Goal: Information Seeking & Learning: Learn about a topic

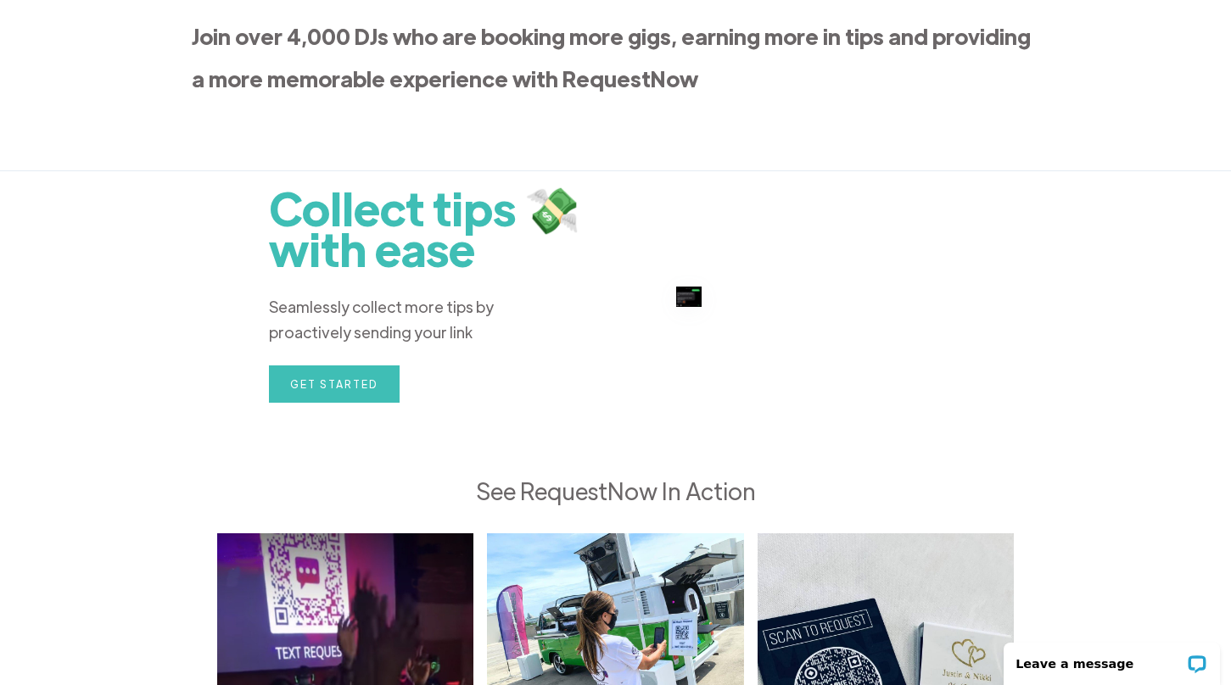
scroll to position [1387, 0]
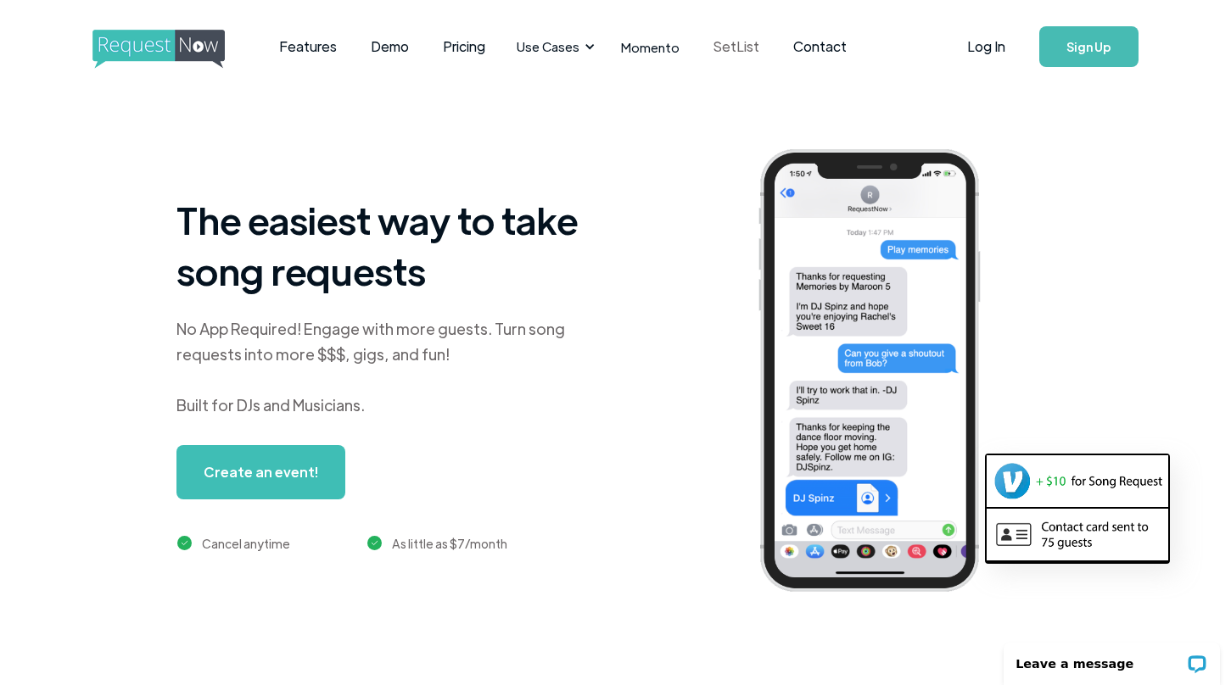
click at [718, 46] on link "SetList" at bounding box center [736, 46] width 80 height 53
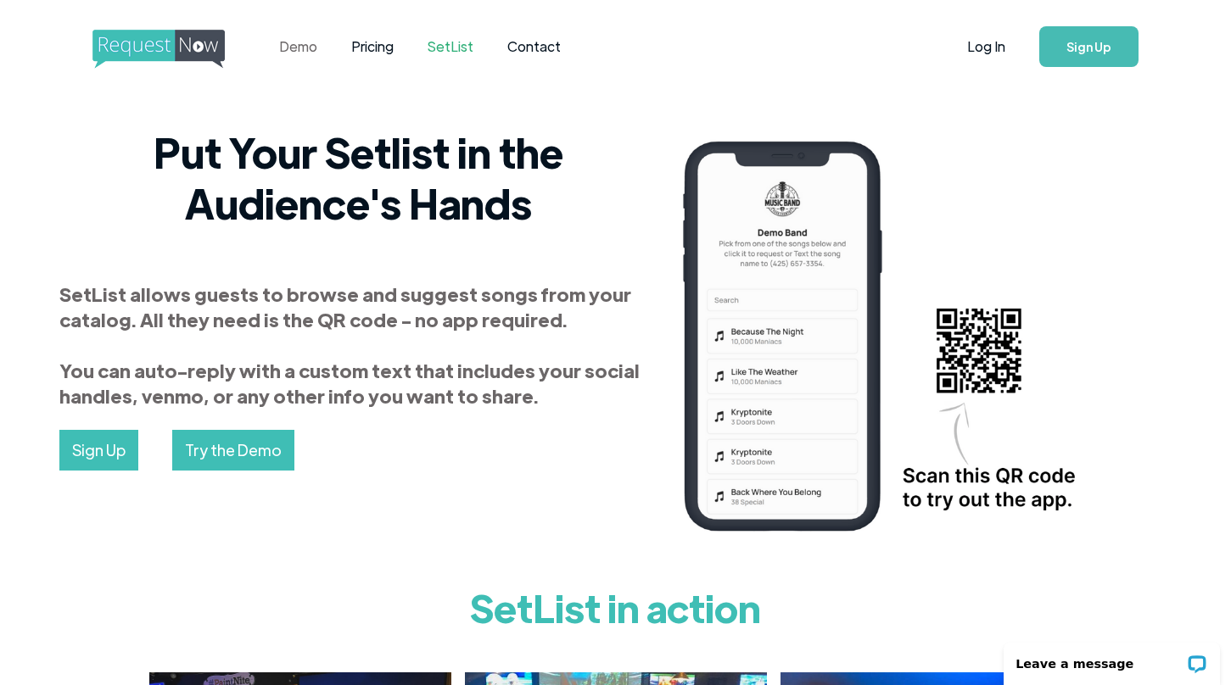
click at [291, 44] on link "Demo" at bounding box center [298, 46] width 72 height 53
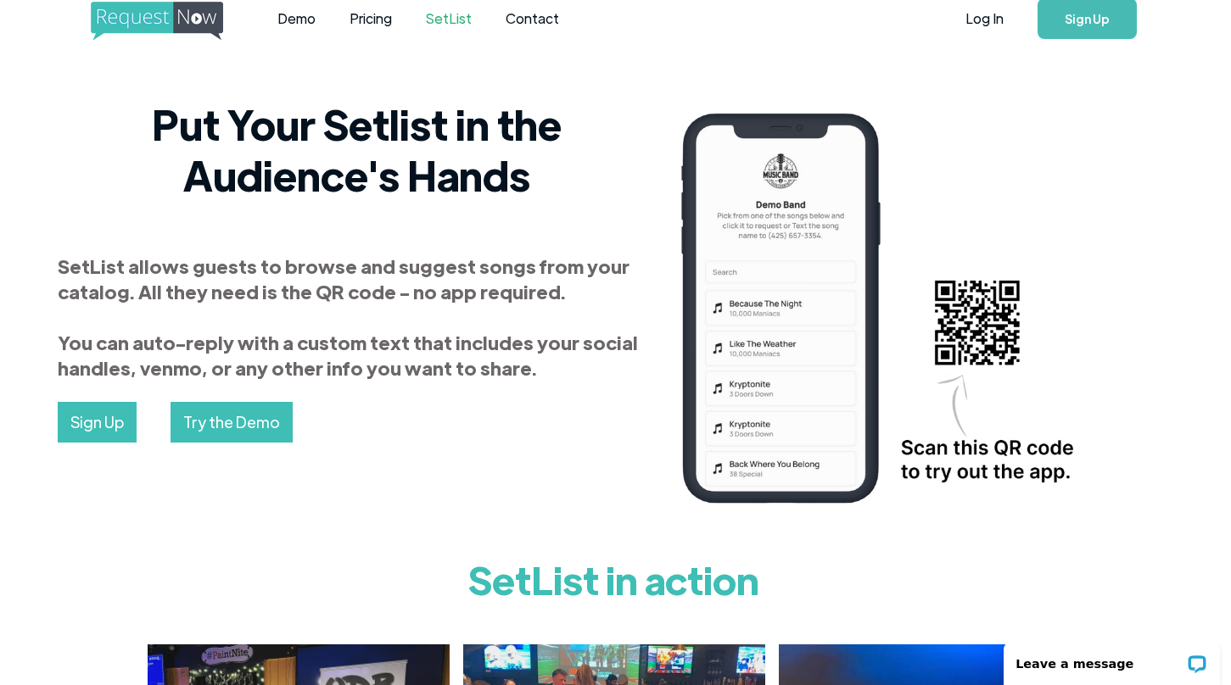
scroll to position [0, 2]
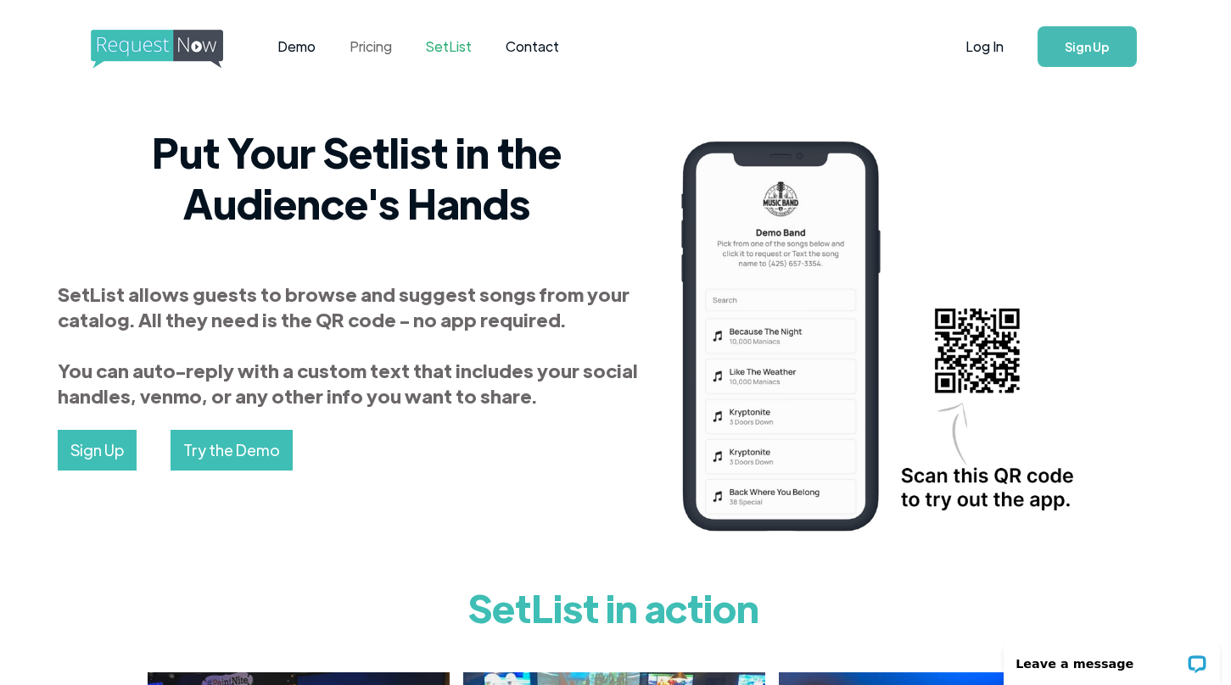
click at [393, 44] on link "Pricing" at bounding box center [371, 46] width 76 height 53
